Goal: Information Seeking & Learning: Learn about a topic

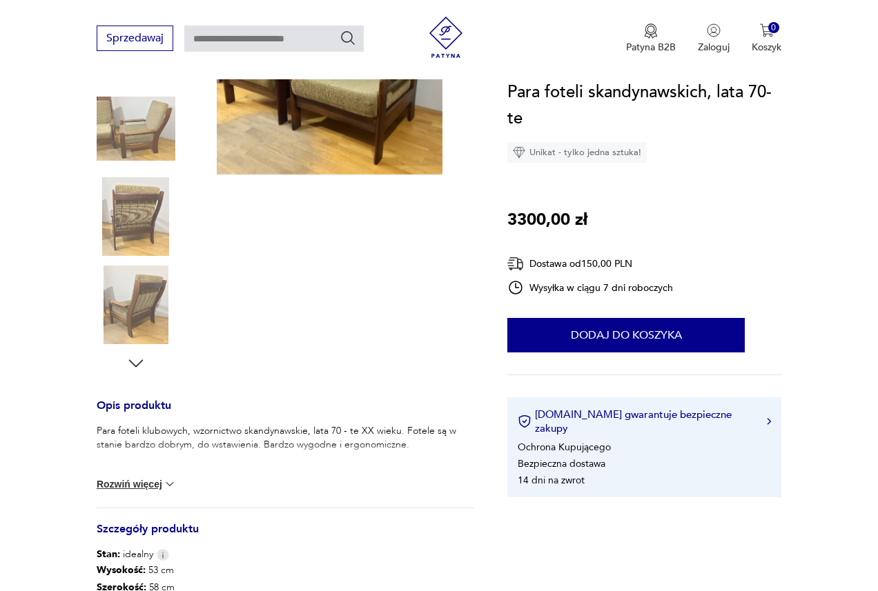
click at [146, 318] on img at bounding box center [136, 305] width 79 height 79
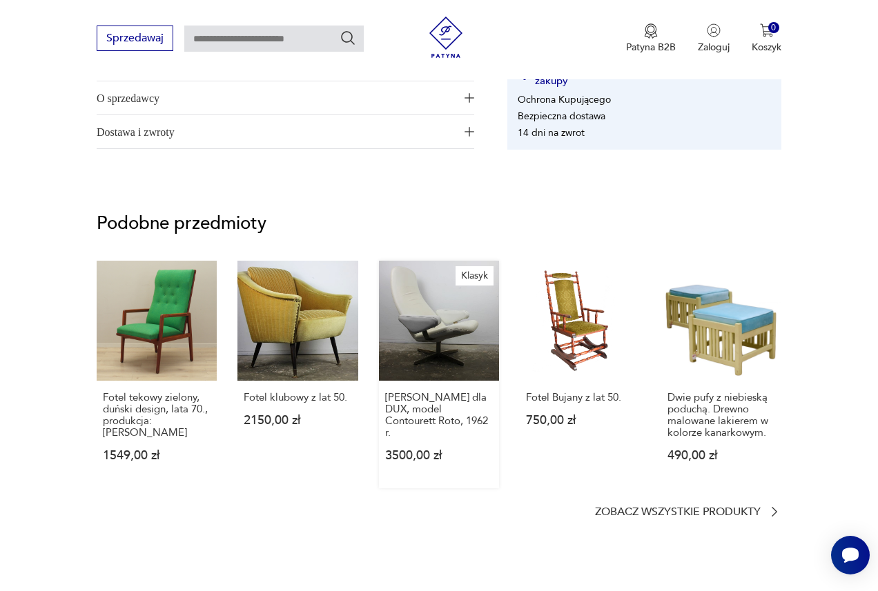
scroll to position [896, 0]
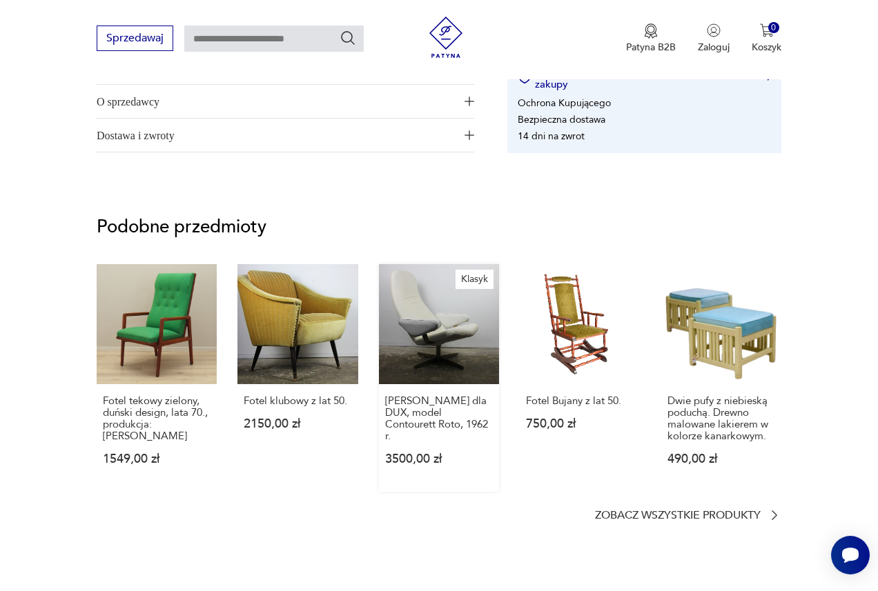
click at [451, 362] on link "Klasyk [PERSON_NAME] dla DUX, model Contourett Roto, 1962 r. 3500,00 zł" at bounding box center [439, 378] width 120 height 228
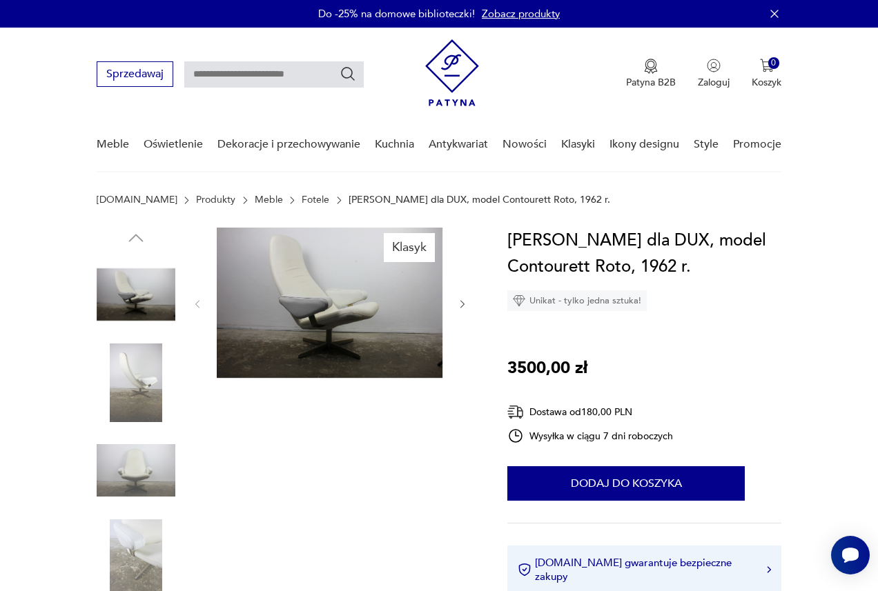
click at [124, 384] on img at bounding box center [136, 383] width 79 height 79
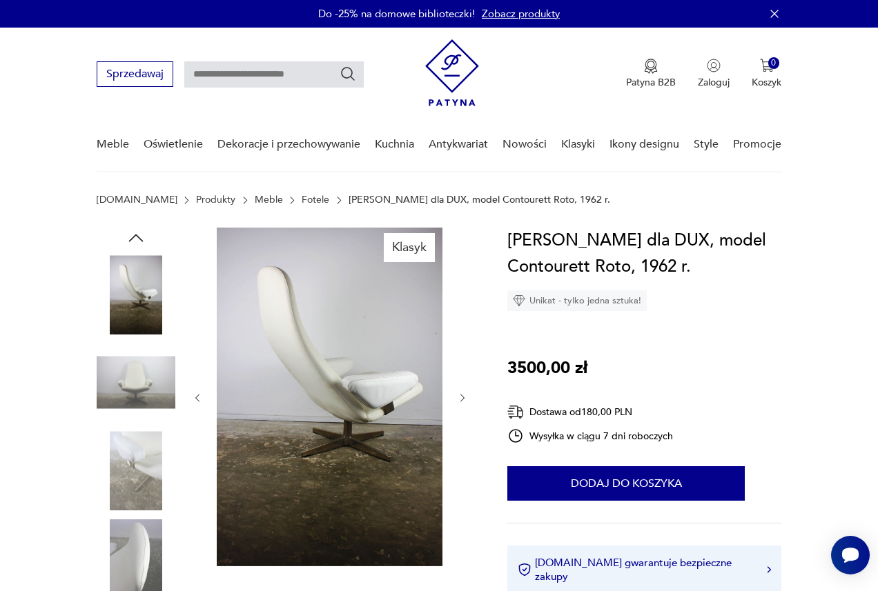
click at [137, 385] on img at bounding box center [136, 383] width 79 height 79
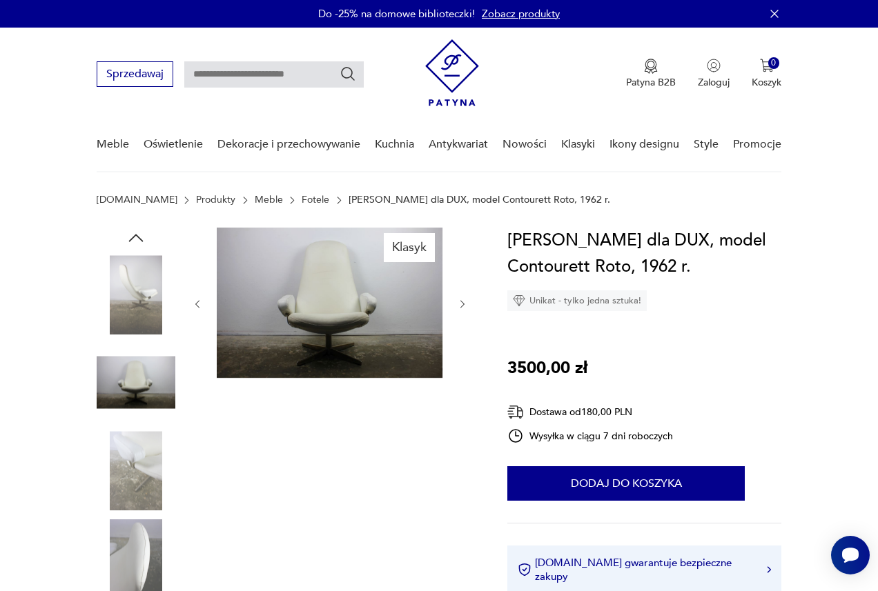
click at [136, 451] on img at bounding box center [136, 470] width 79 height 79
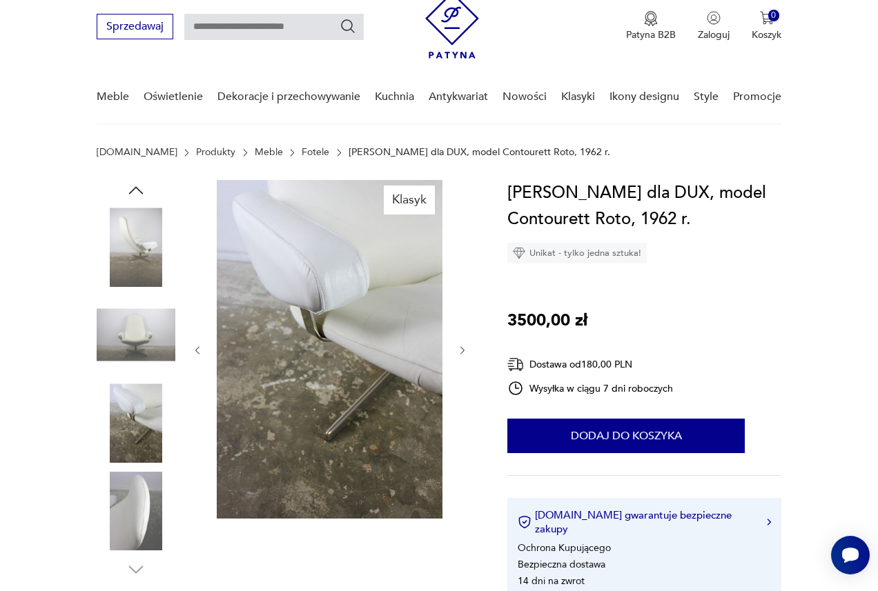
scroll to position [81, 0]
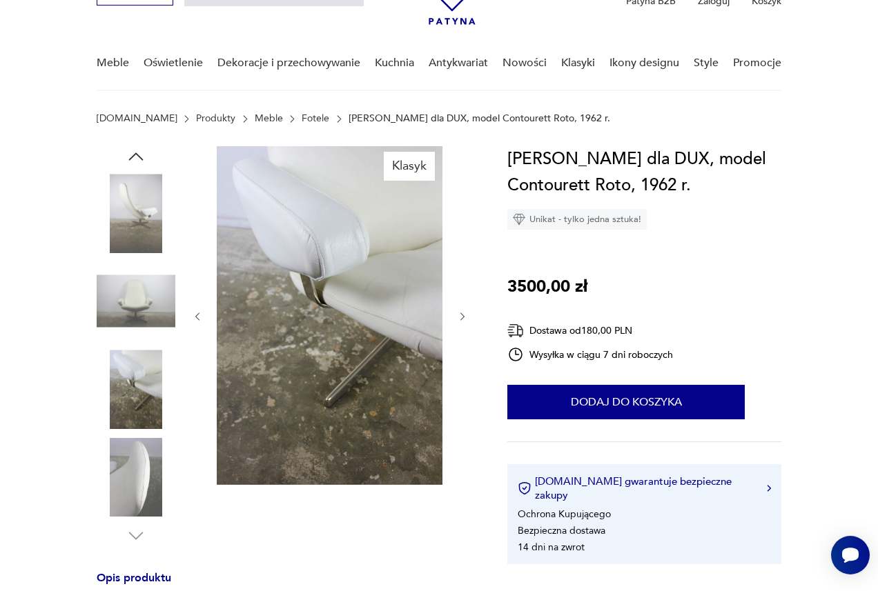
click at [136, 477] on img at bounding box center [136, 477] width 79 height 79
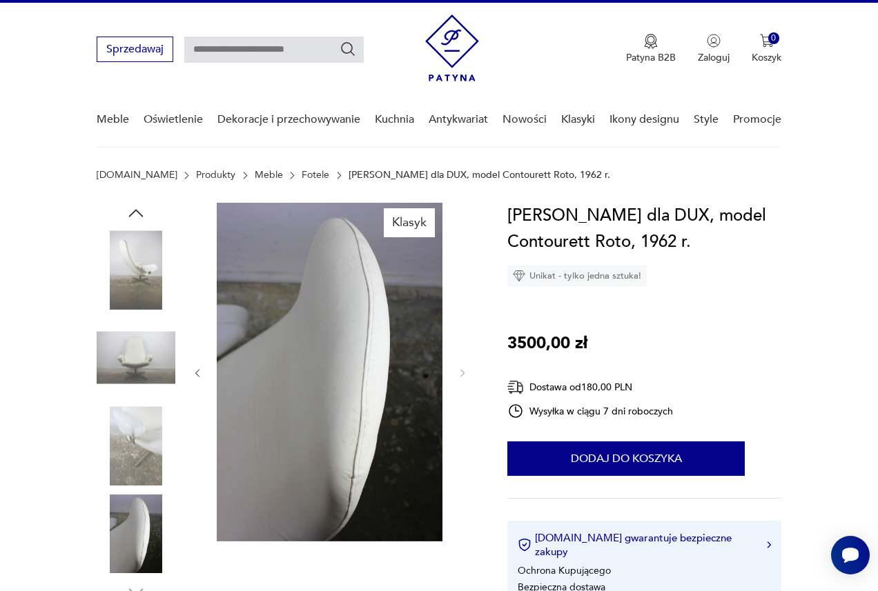
scroll to position [0, 0]
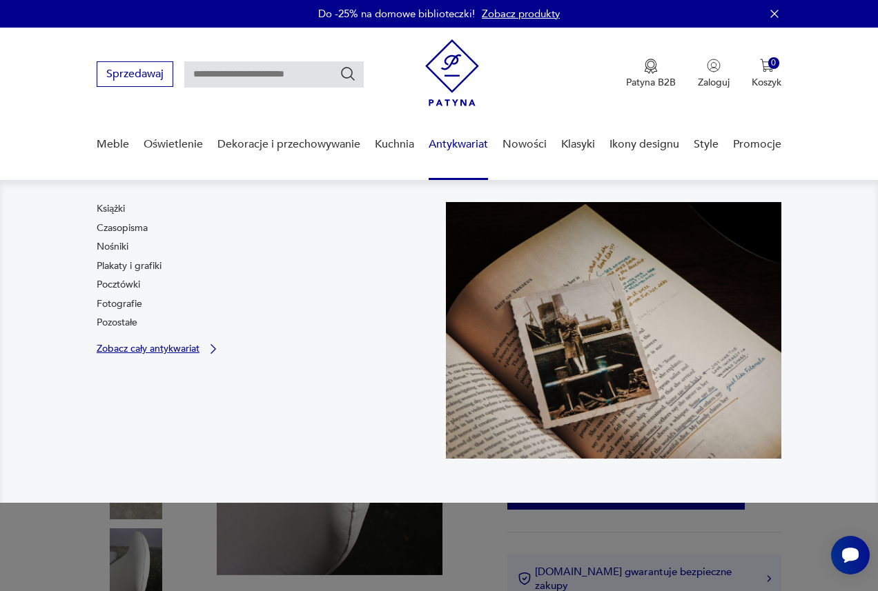
click at [171, 346] on p "Zobacz cały antykwariat" at bounding box center [148, 348] width 103 height 9
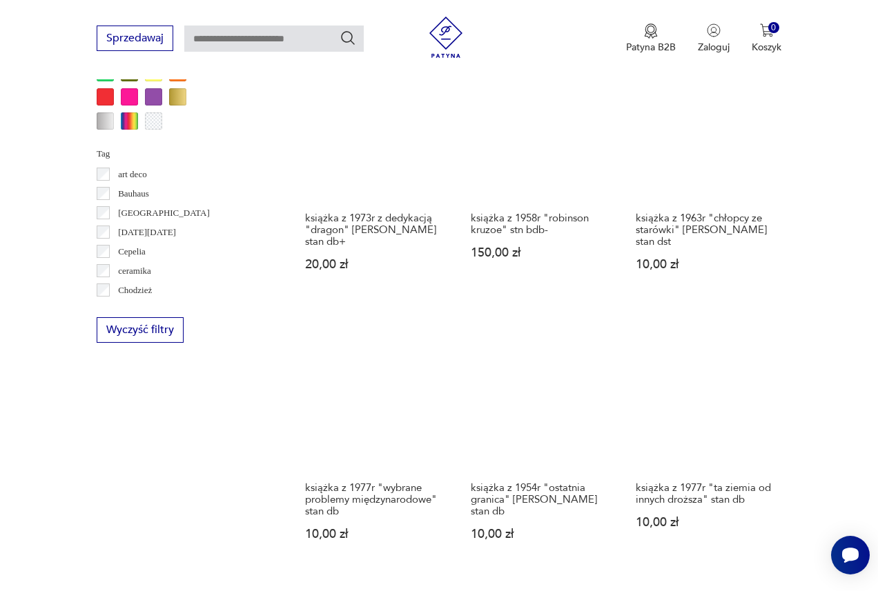
scroll to position [1123, 0]
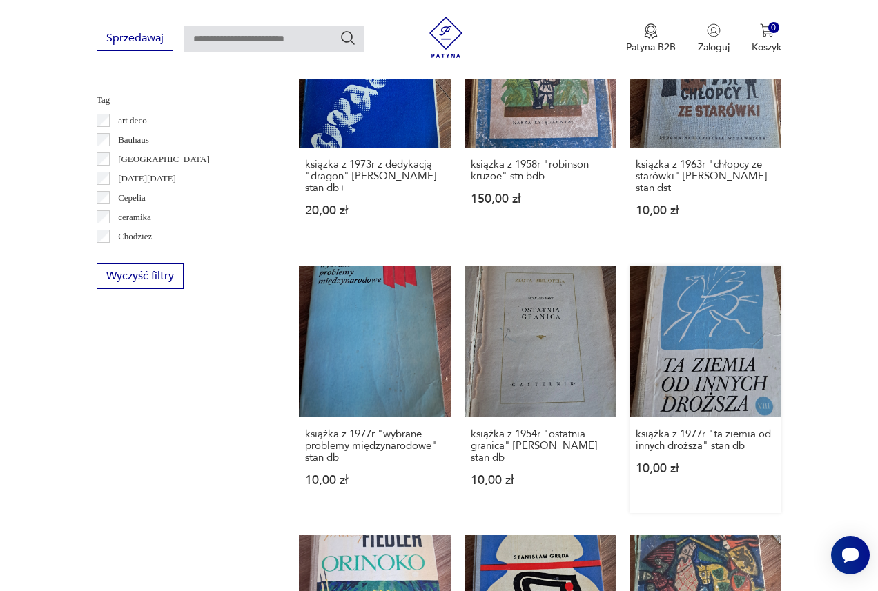
click at [705, 360] on link "książka z 1977r "ta ziemia od innych droższa" stan db 10,00 zł" at bounding box center [705, 390] width 152 height 248
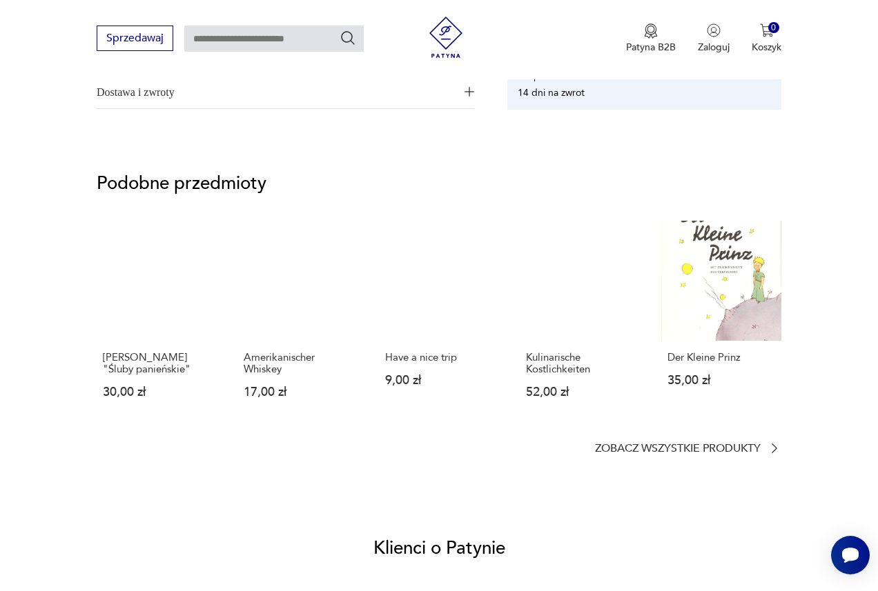
scroll to position [793, 0]
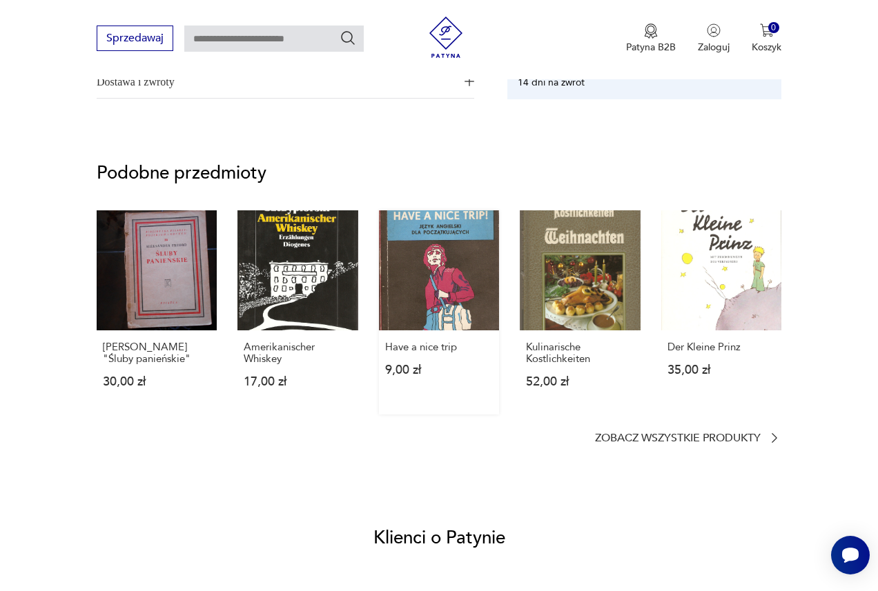
click at [448, 257] on link "Have a nice trip 9,00 zł" at bounding box center [439, 312] width 120 height 204
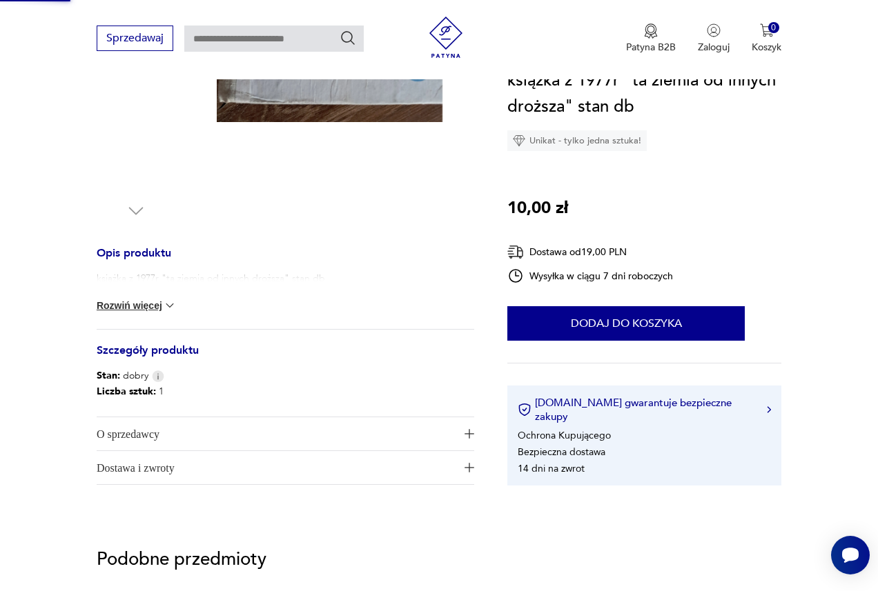
scroll to position [0, 0]
